Goal: Task Accomplishment & Management: Use online tool/utility

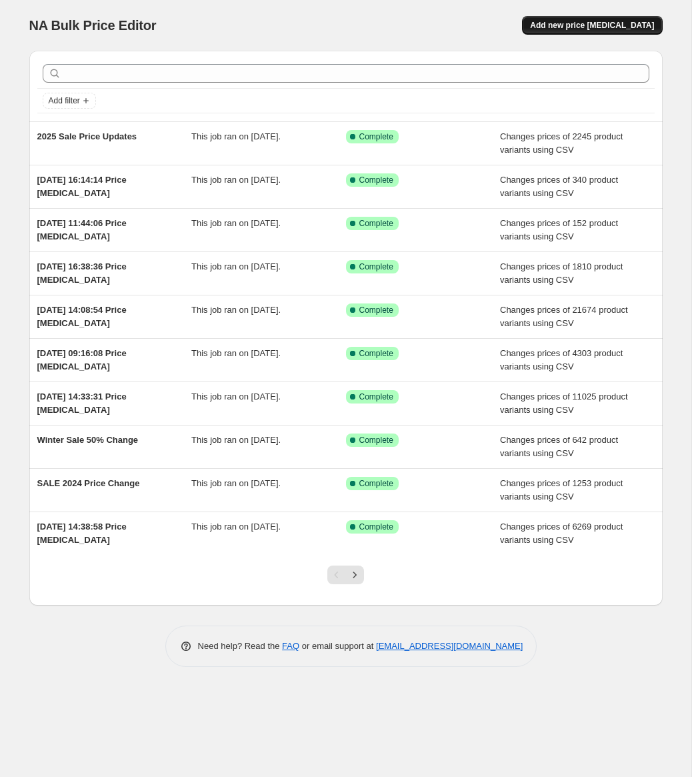
click at [627, 25] on span "Add new price [MEDICAL_DATA]" at bounding box center [592, 25] width 124 height 11
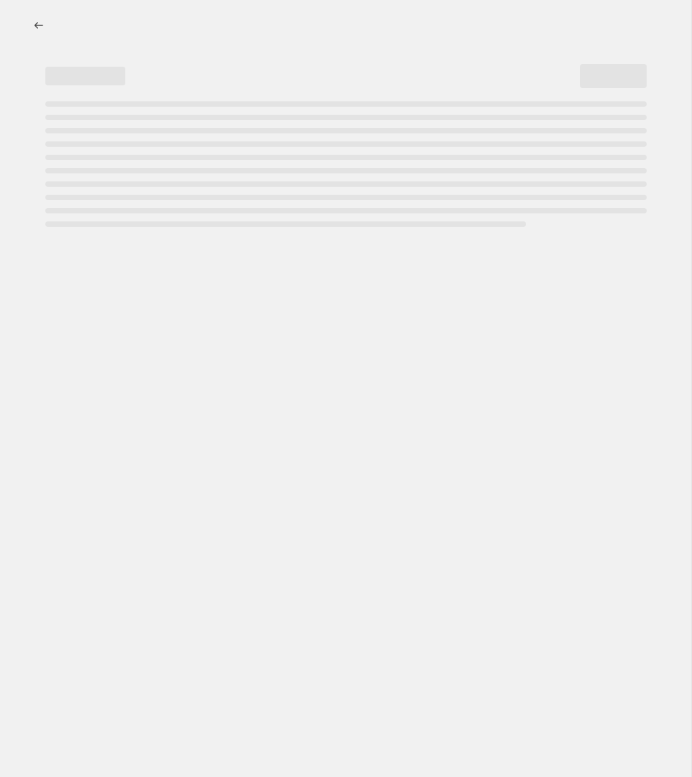
select select "percentage"
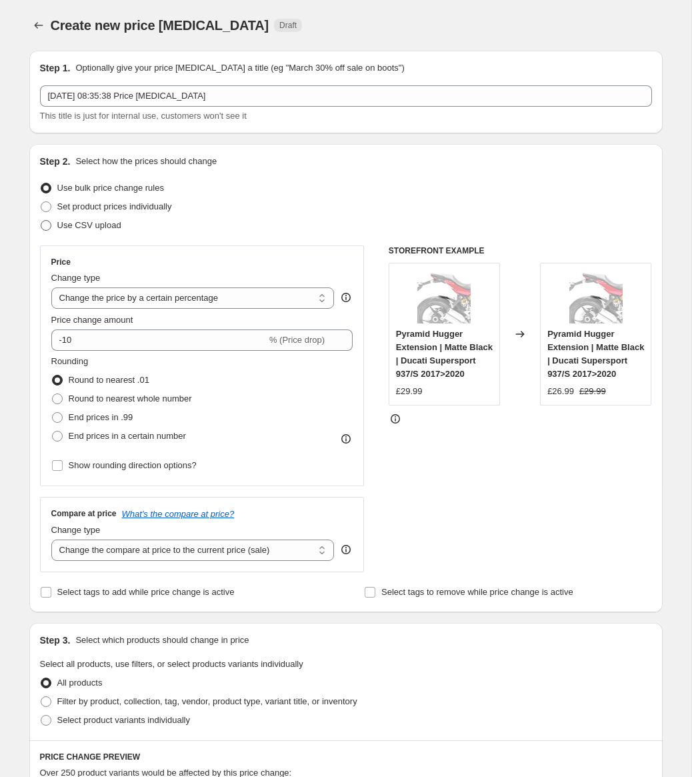
click at [83, 226] on span "Use CSV upload" at bounding box center [89, 225] width 64 height 10
click at [41, 221] on input "Use CSV upload" at bounding box center [41, 220] width 1 height 1
radio input "true"
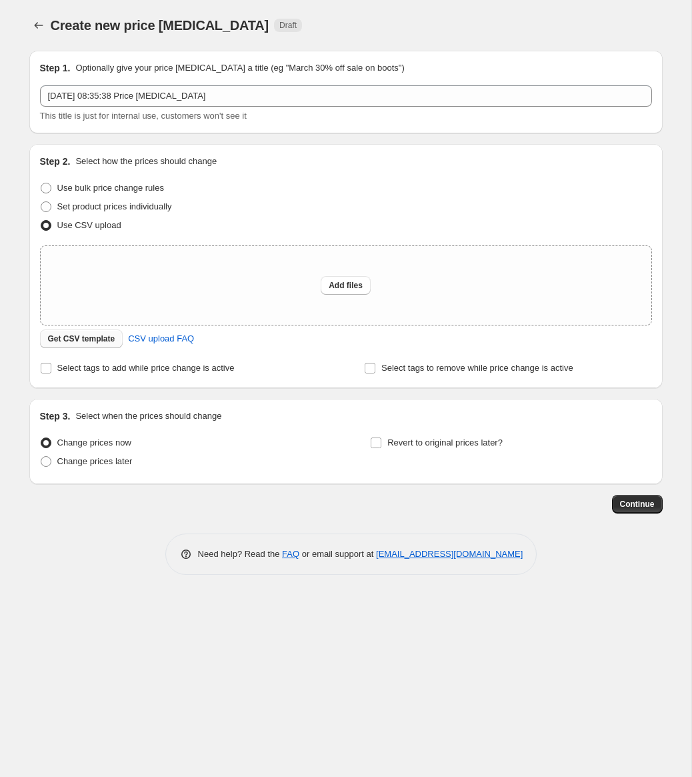
click at [80, 339] on span "Get CSV template" at bounding box center [81, 338] width 67 height 11
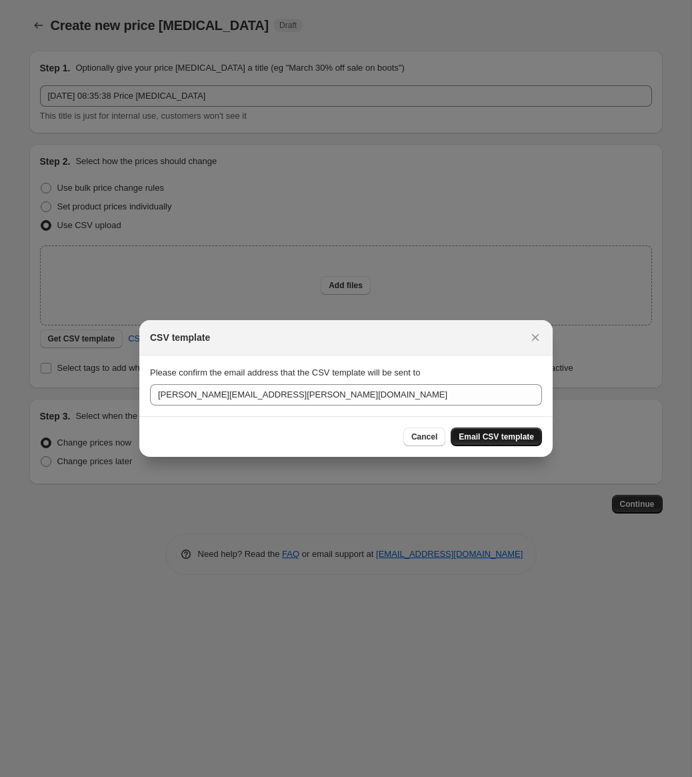
click at [492, 437] on span "Email CSV template" at bounding box center [496, 437] width 75 height 11
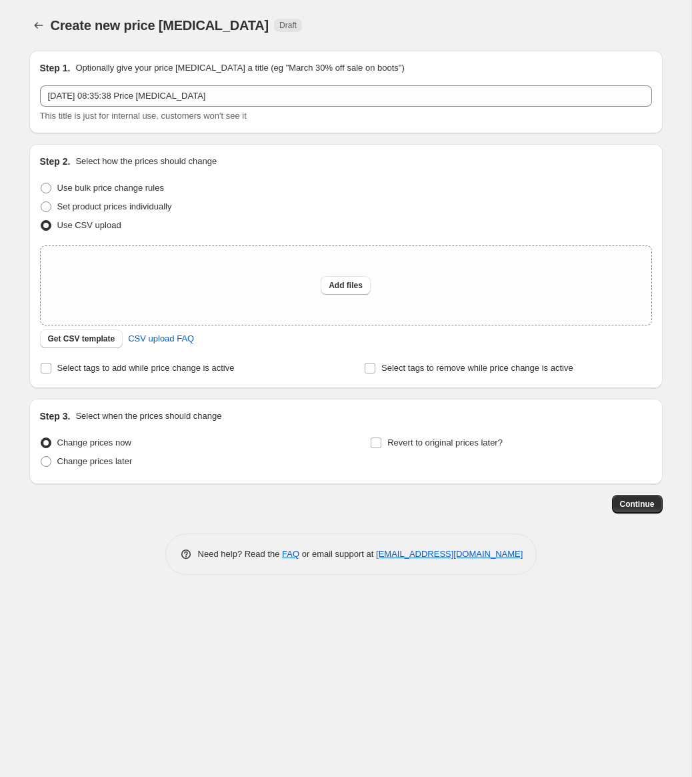
click at [190, 509] on div "Continue" at bounding box center [346, 504] width 634 height 19
click at [98, 540] on div "Need help? Read the FAQ or email support at [EMAIL_ADDRESS][DOMAIN_NAME]" at bounding box center [351, 554] width 623 height 41
click at [88, 339] on span "Get CSV template" at bounding box center [81, 338] width 67 height 11
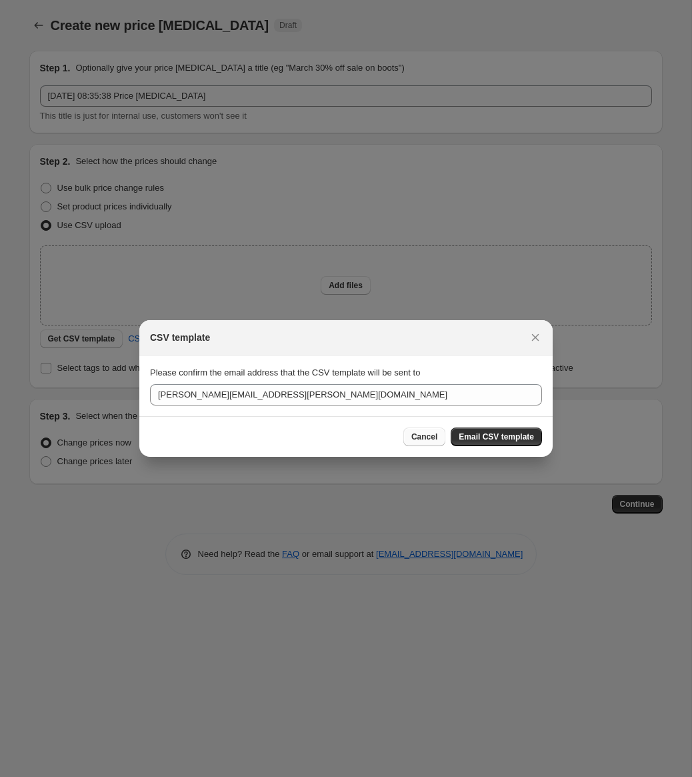
click at [422, 437] on span "Cancel" at bounding box center [425, 437] width 26 height 11
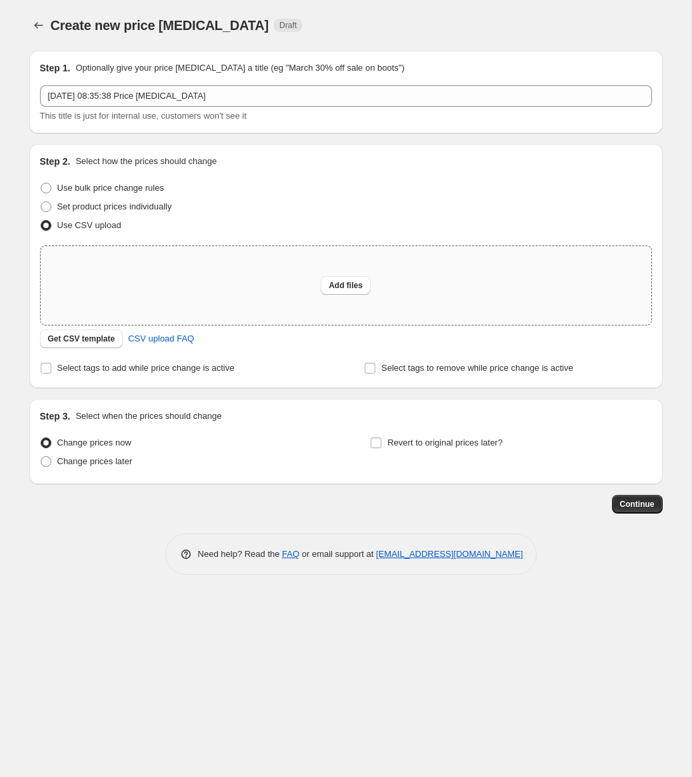
click at [232, 305] on div "Add files" at bounding box center [346, 285] width 611 height 79
type input "C:\fakepath\csv_template_user_13034.csv"
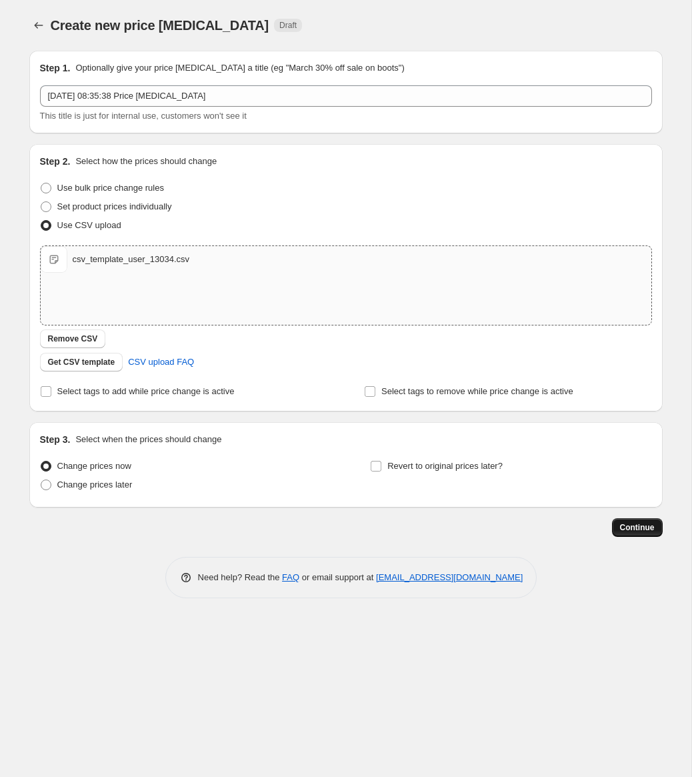
click at [646, 533] on button "Continue" at bounding box center [637, 527] width 51 height 19
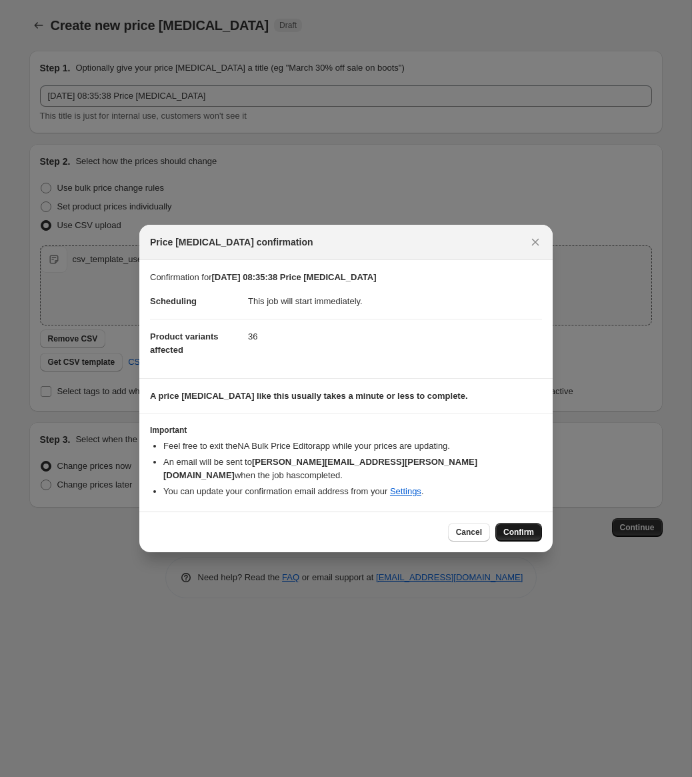
click at [528, 528] on span "Confirm" at bounding box center [519, 532] width 31 height 11
